Goal: Information Seeking & Learning: Learn about a topic

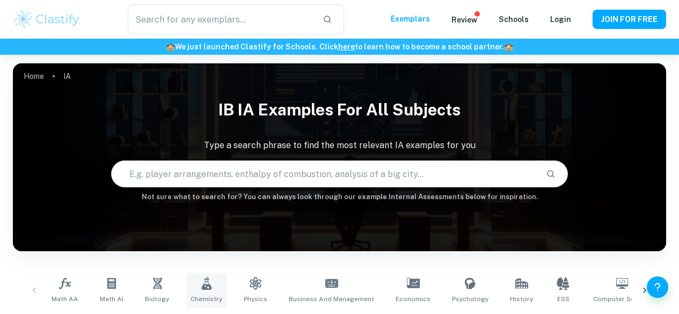
scroll to position [116, 0]
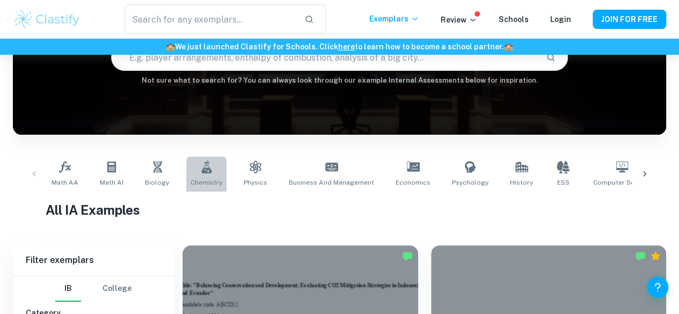
click at [212, 180] on span "Chemistry" at bounding box center [206, 183] width 32 height 10
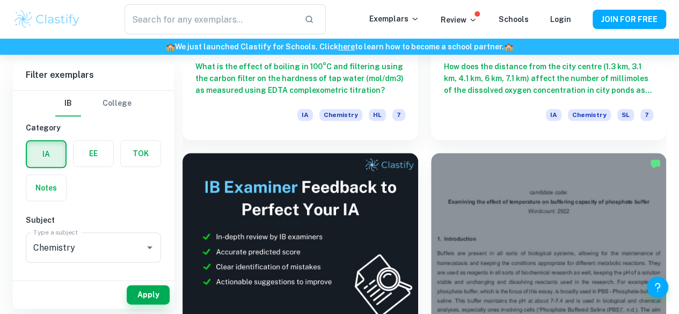
scroll to position [499, 0]
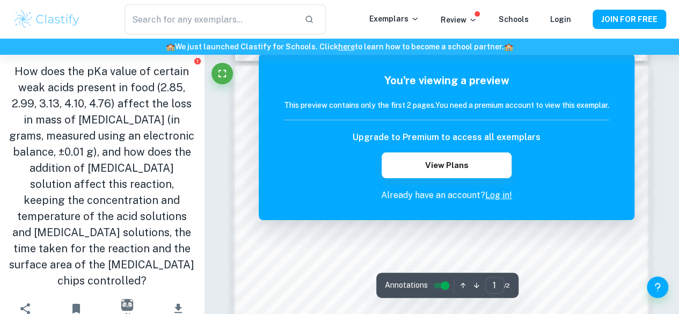
scroll to position [539, 0]
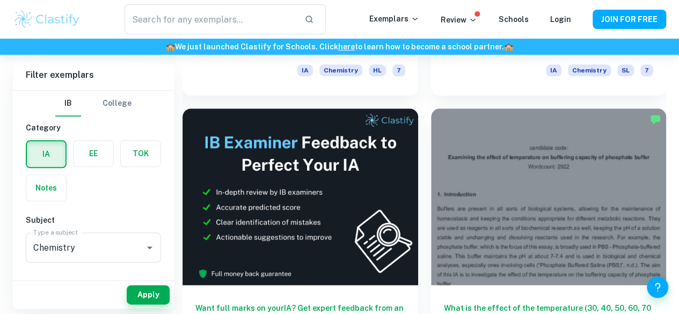
scroll to position [499, 0]
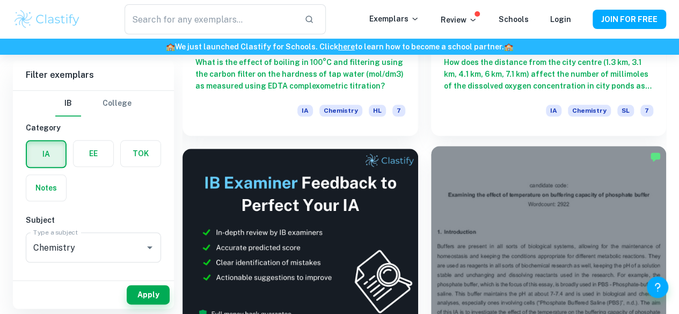
click at [431, 146] on div at bounding box center [549, 234] width 236 height 177
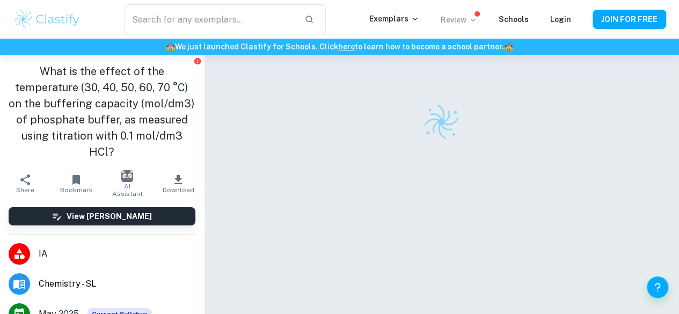
click at [449, 15] on p "Review" at bounding box center [458, 20] width 36 height 12
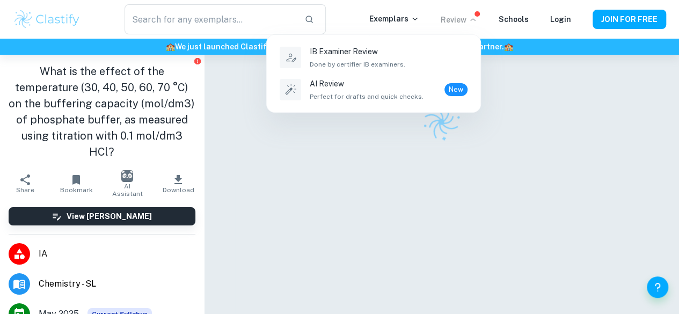
click at [457, 17] on div at bounding box center [339, 157] width 679 height 314
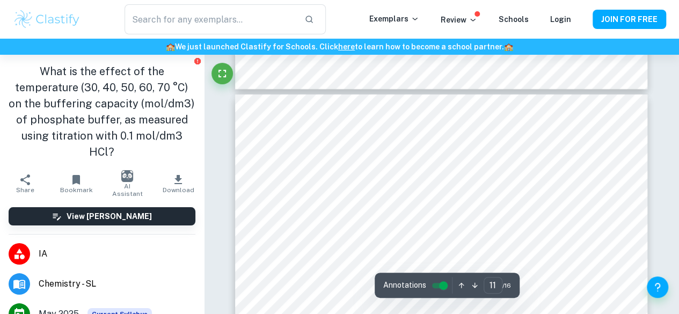
scroll to position [6047, 0]
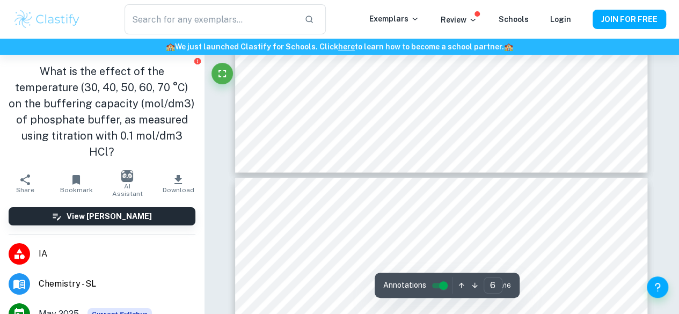
type input "5"
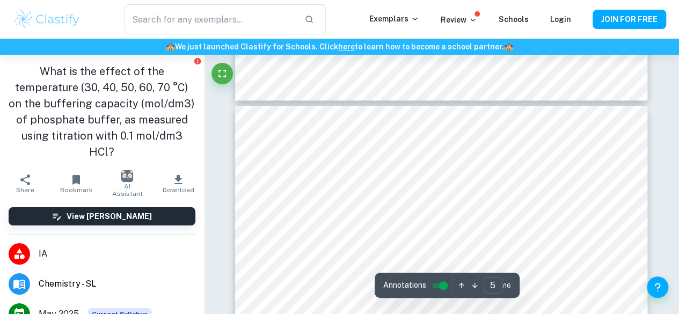
scroll to position [2645, 0]
